Goal: Find specific page/section: Find specific page/section

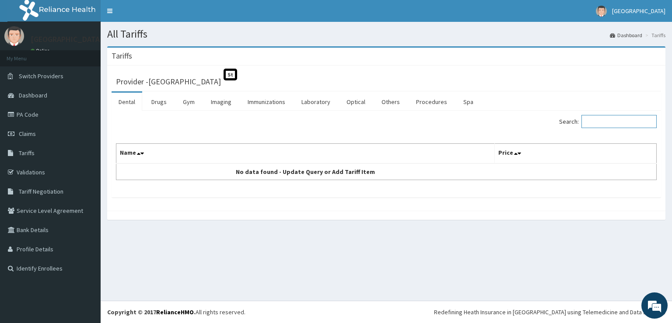
click at [591, 119] on input "Search:" at bounding box center [619, 121] width 75 height 13
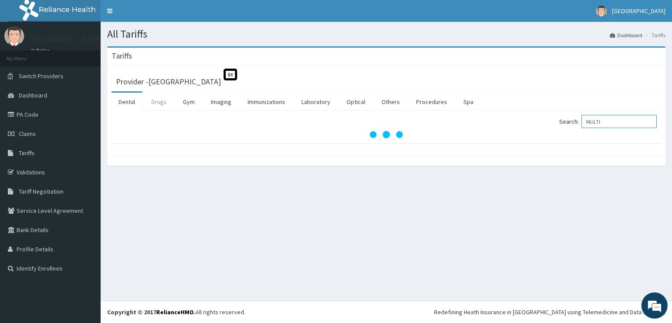
type input "MULTI"
click at [153, 100] on link "Drugs" at bounding box center [158, 102] width 29 height 18
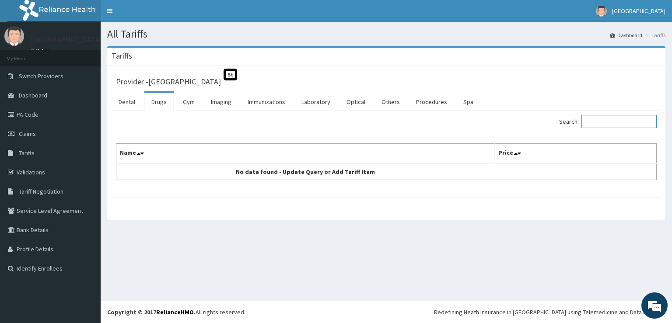
click at [598, 126] on input "Search:" at bounding box center [619, 121] width 75 height 13
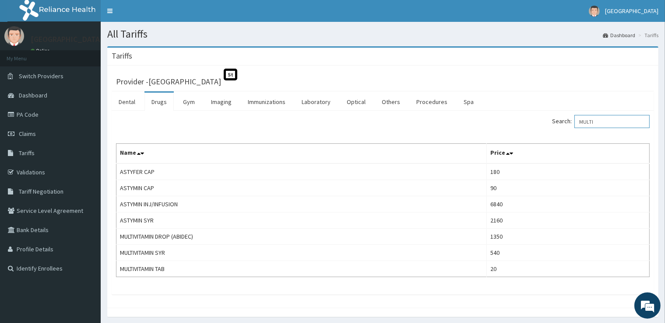
type input "MULTI"
click at [31, 153] on span "Tariffs" at bounding box center [27, 153] width 16 height 8
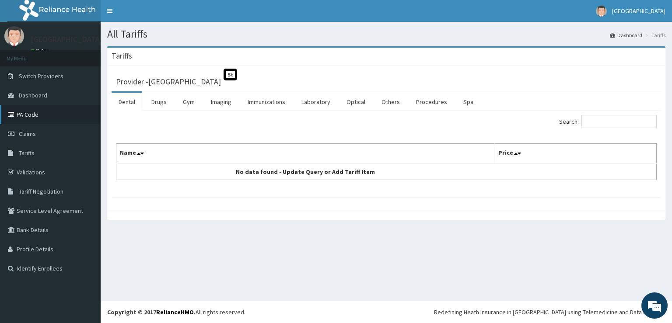
click at [34, 111] on link "PA Code" at bounding box center [50, 114] width 101 height 19
click at [154, 100] on link "Drugs" at bounding box center [158, 102] width 29 height 18
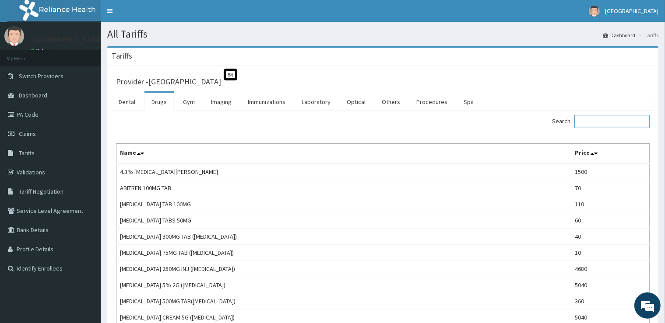
click at [605, 124] on input "Search:" at bounding box center [611, 121] width 75 height 13
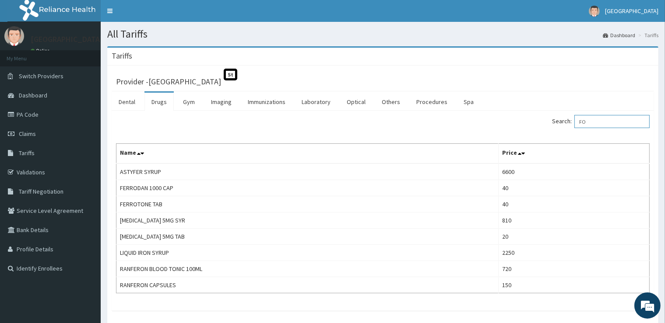
type input "F"
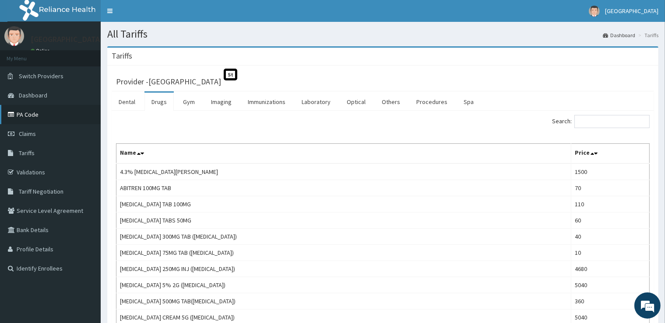
click at [22, 115] on link "PA Code" at bounding box center [50, 114] width 101 height 19
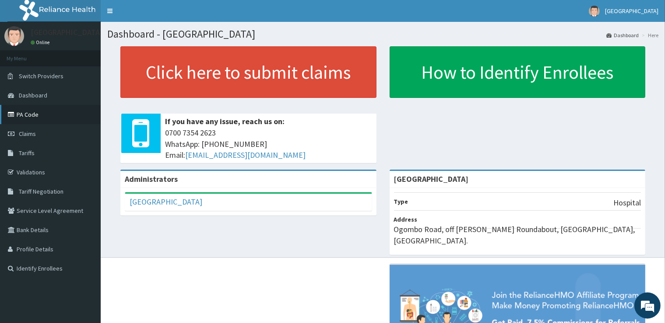
click at [42, 114] on link "PA Code" at bounding box center [50, 114] width 101 height 19
